Goal: Transaction & Acquisition: Purchase product/service

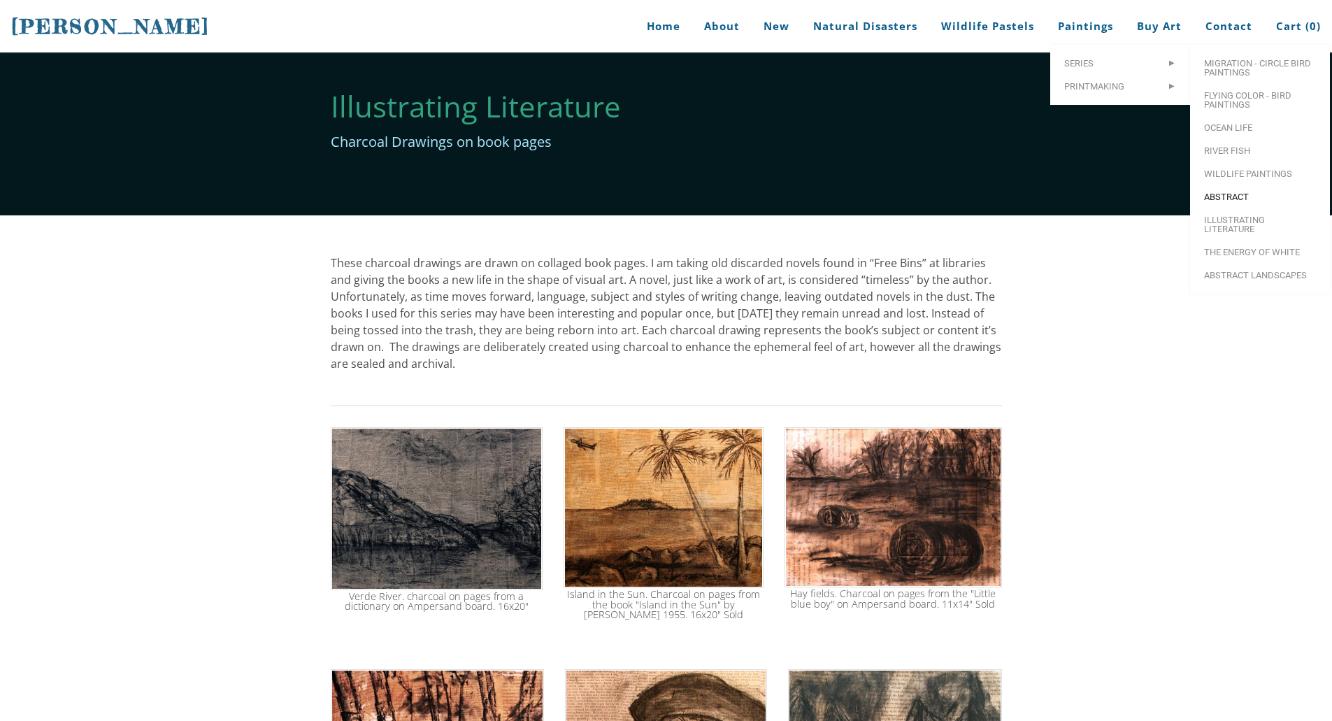
click at [1228, 201] on span "Abstract" at bounding box center [1260, 196] width 112 height 9
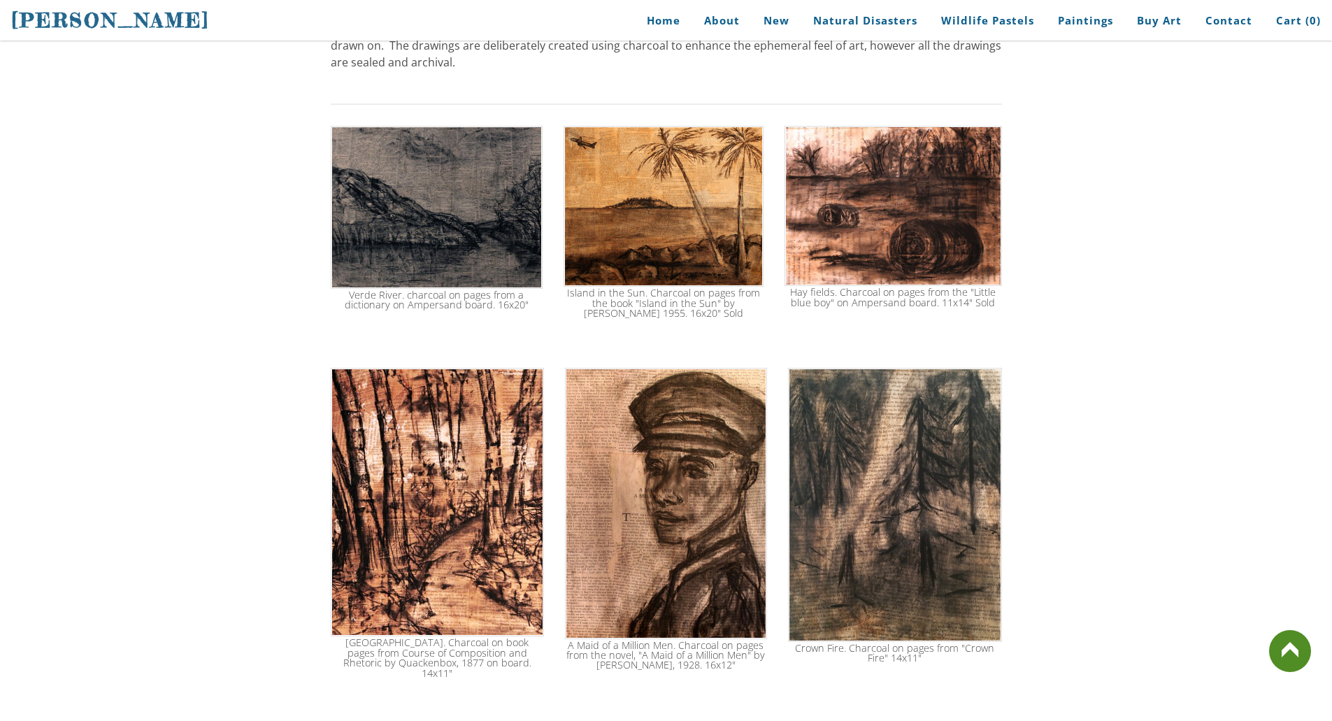
scroll to position [280, 0]
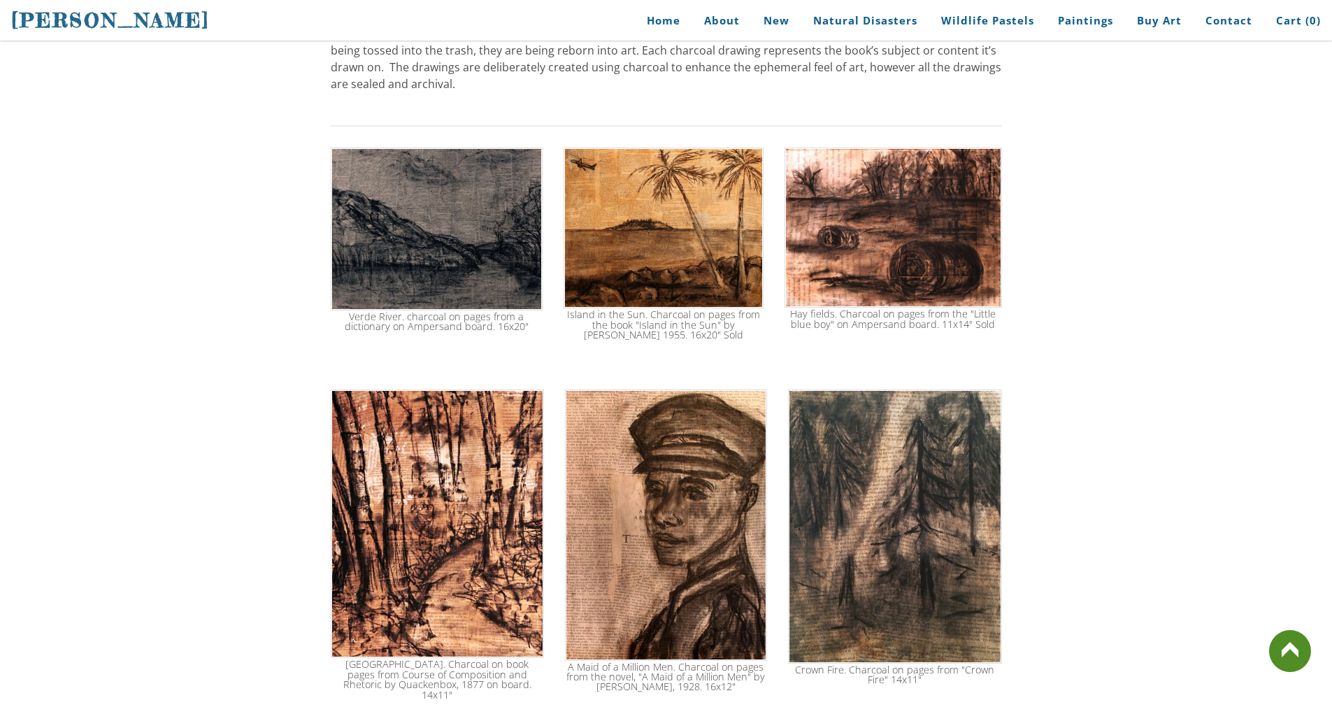
click at [683, 220] on img at bounding box center [664, 229] width 200 height 162
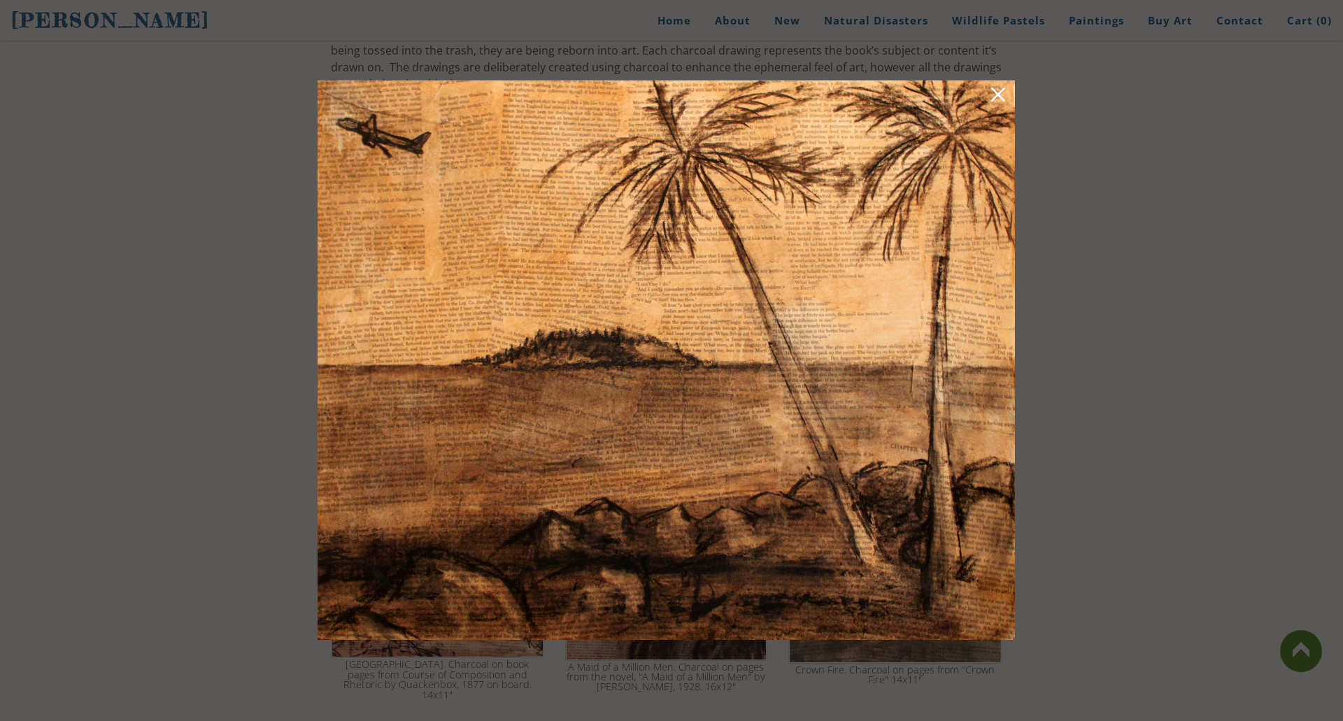
click at [1184, 312] on div at bounding box center [671, 360] width 1343 height 721
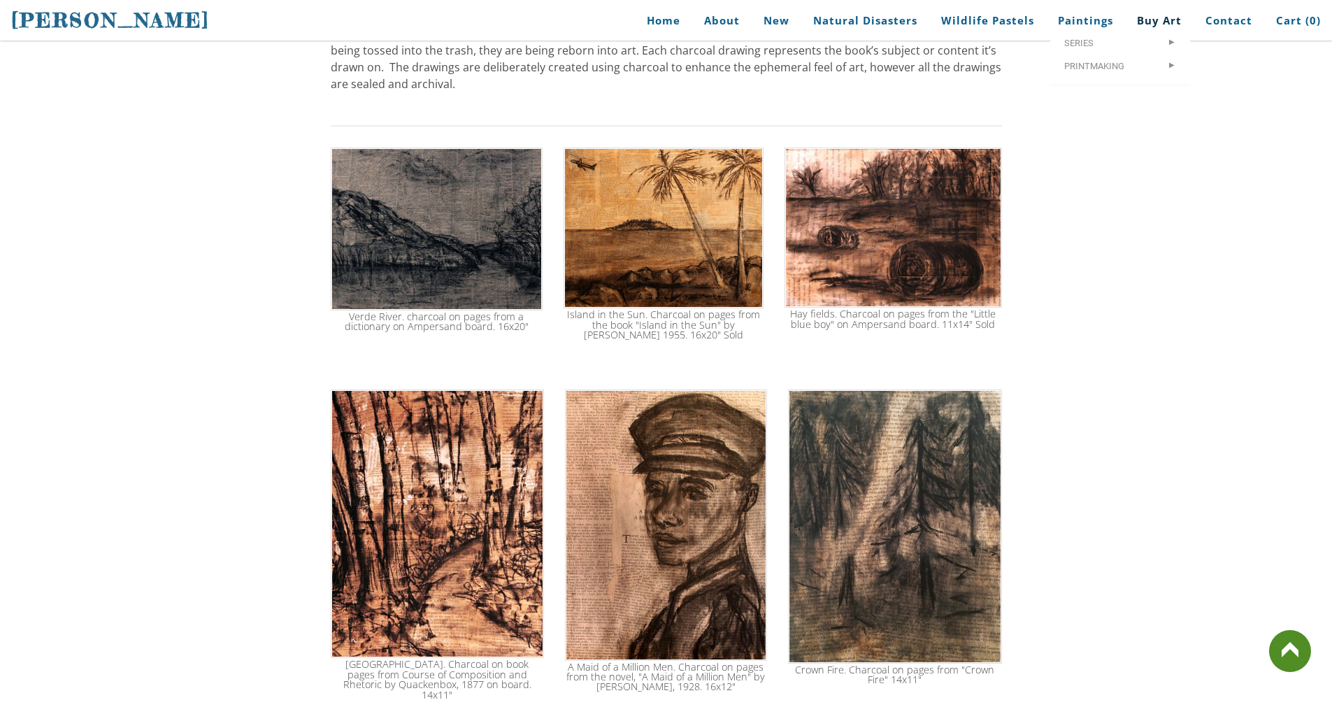
click at [1163, 20] on link "Buy Art" at bounding box center [1160, 20] width 66 height 31
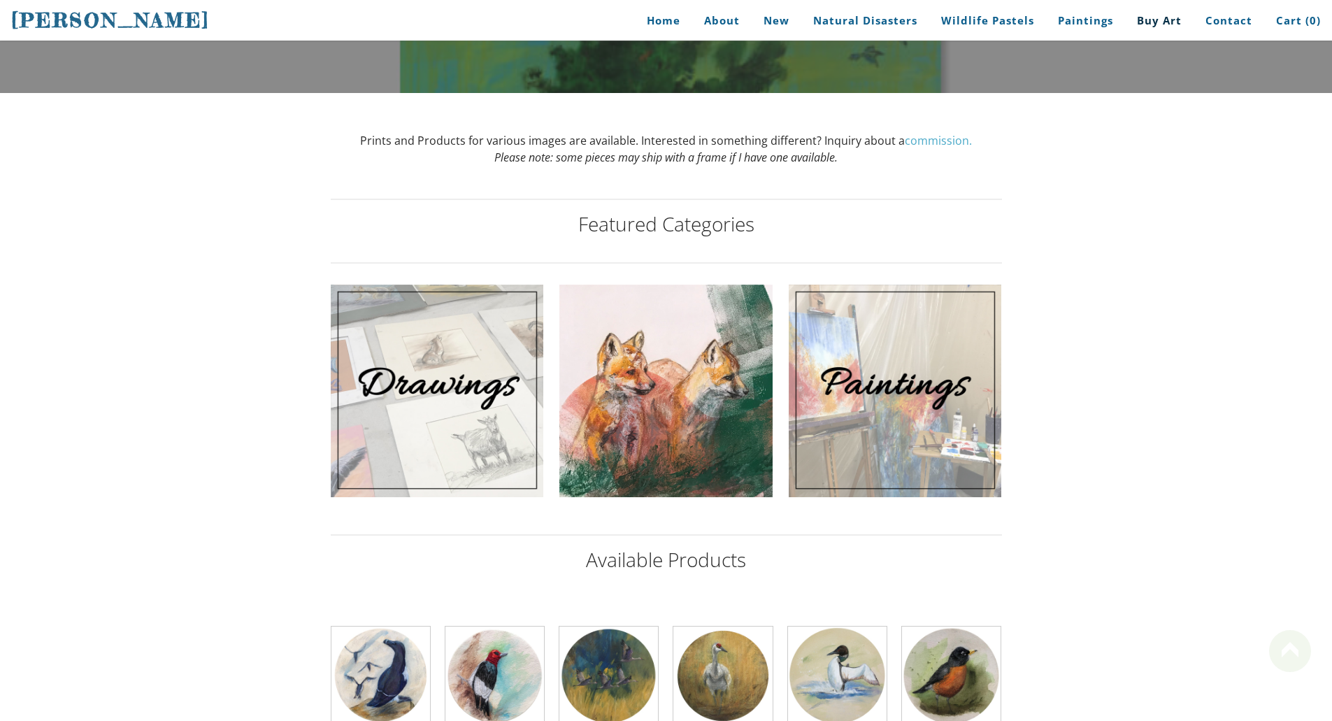
scroll to position [350, 0]
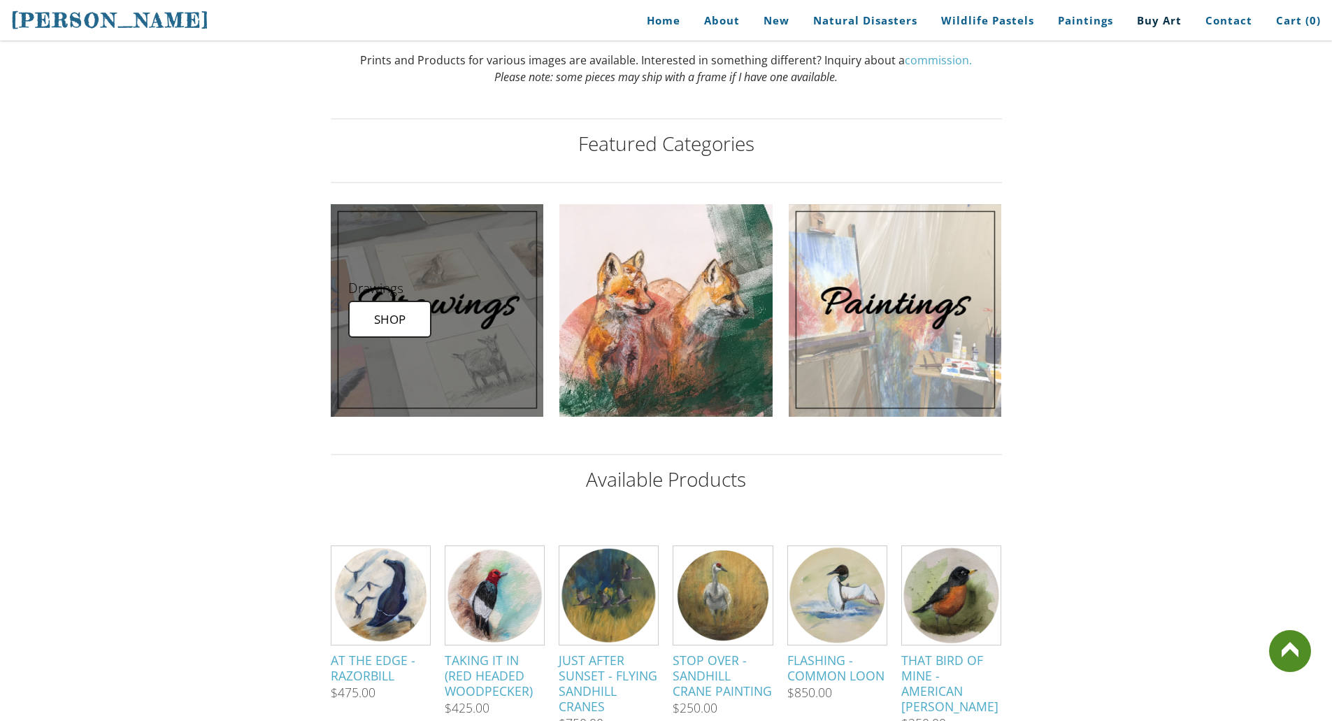
click at [429, 322] on link at bounding box center [437, 310] width 213 height 213
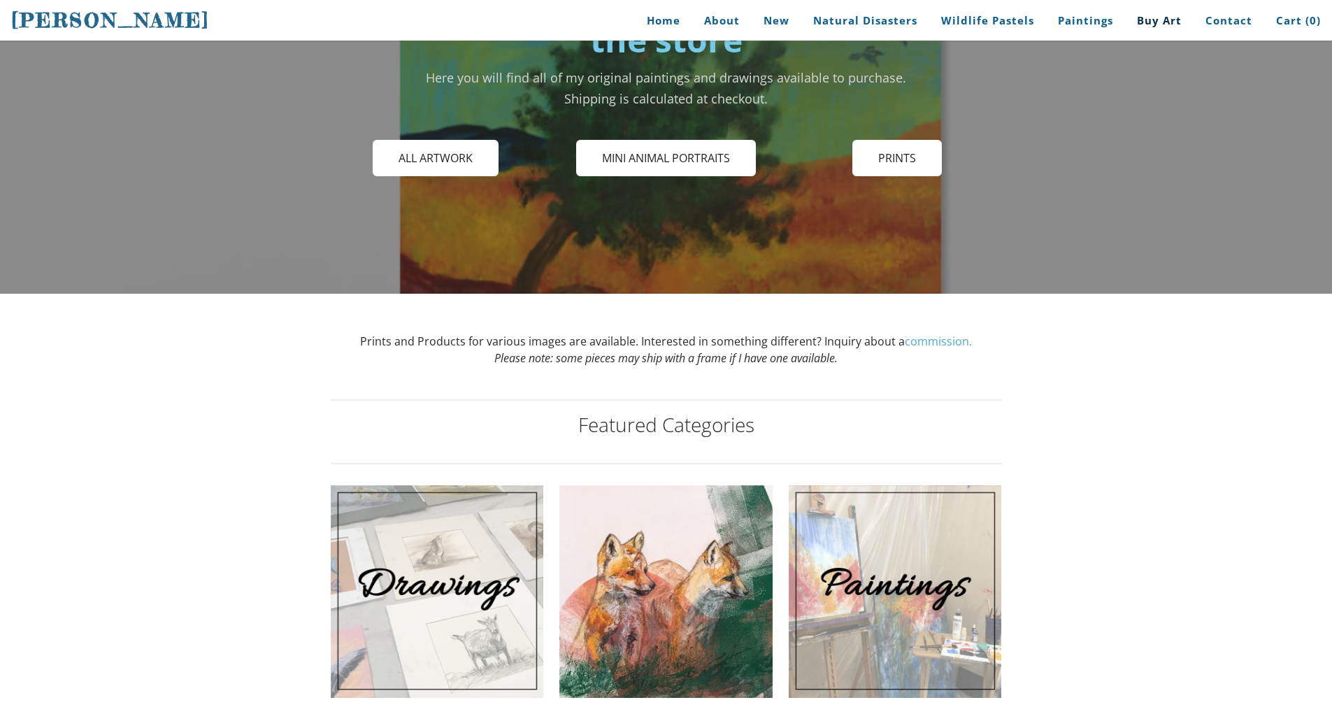
scroll to position [350, 0]
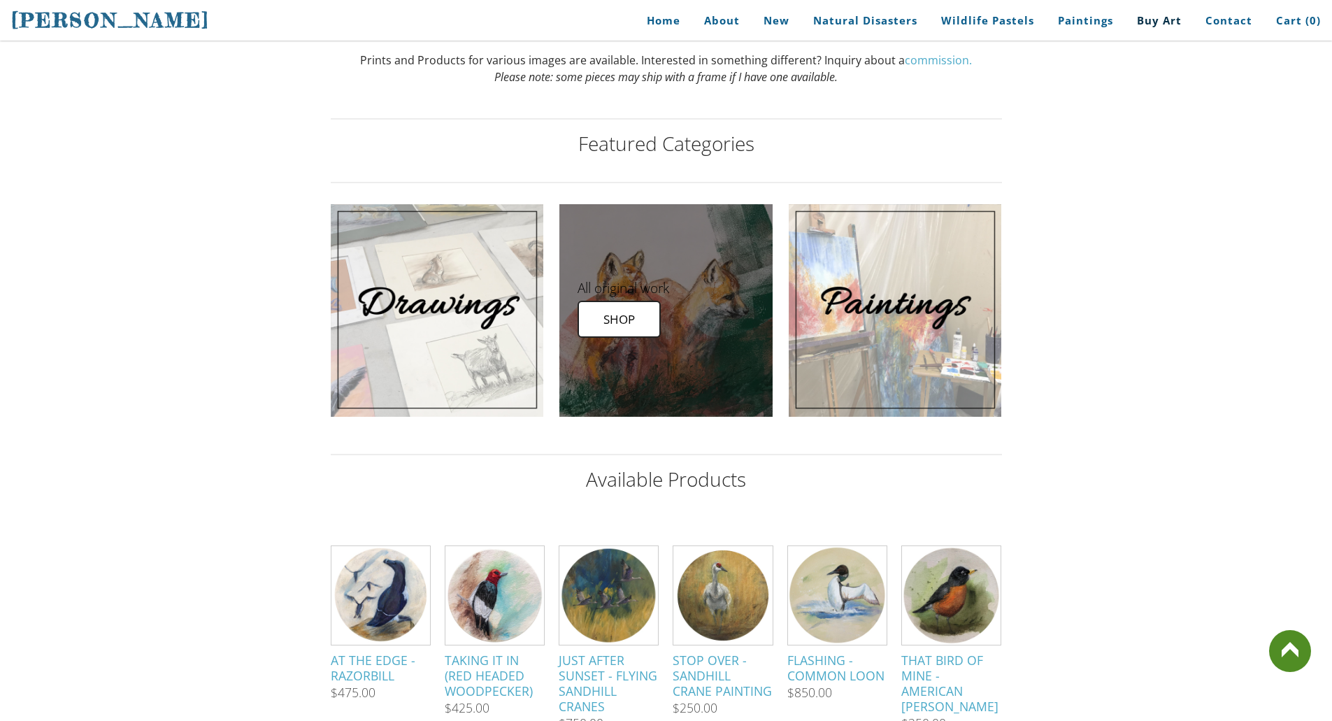
click at [634, 313] on link at bounding box center [665, 310] width 213 height 213
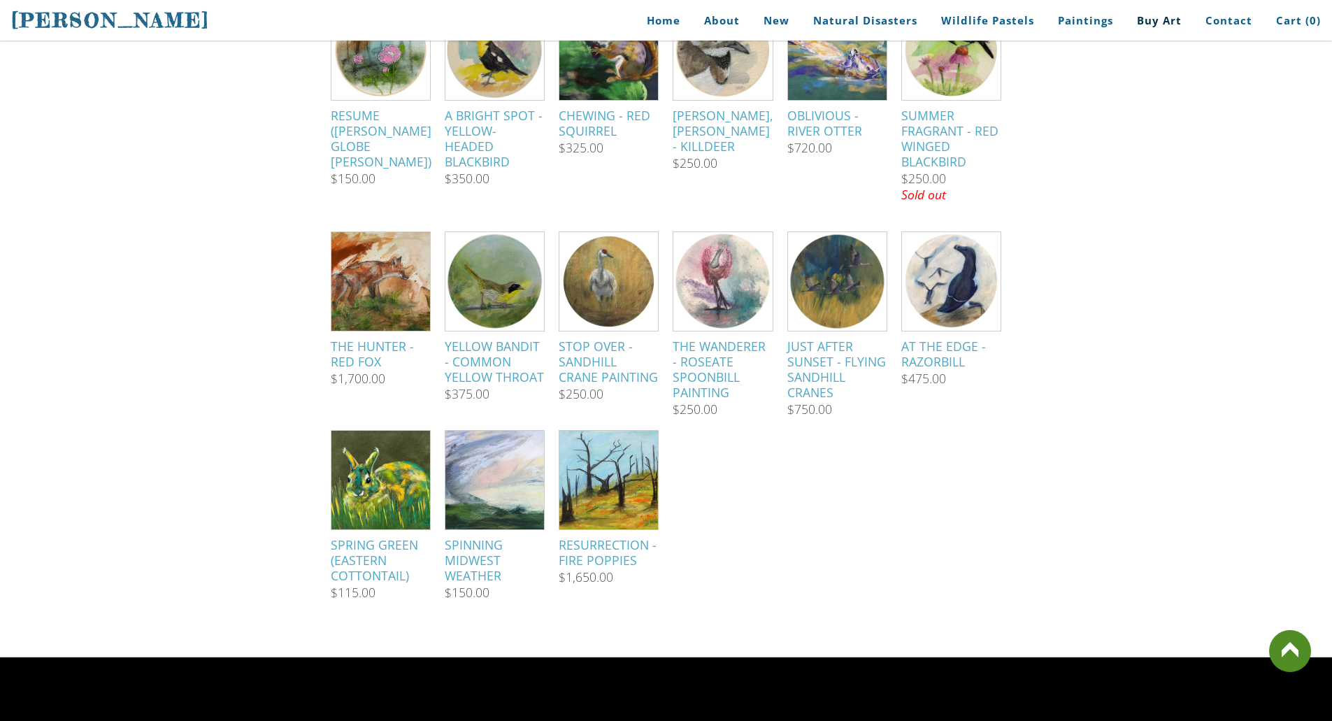
scroll to position [769, 0]
